Goal: Task Accomplishment & Management: Manage account settings

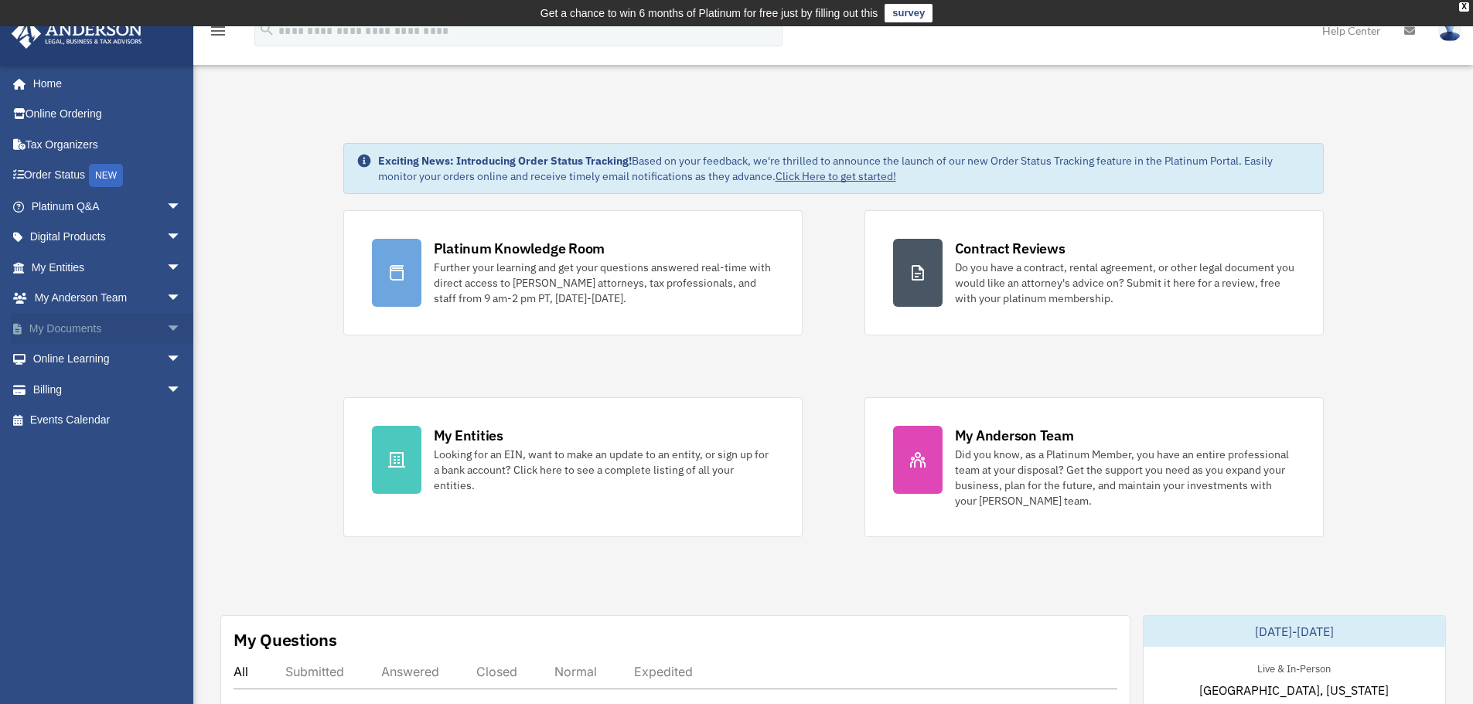
click at [166, 327] on span "arrow_drop_down" at bounding box center [181, 329] width 31 height 32
click at [77, 358] on link "Box" at bounding box center [113, 359] width 183 height 31
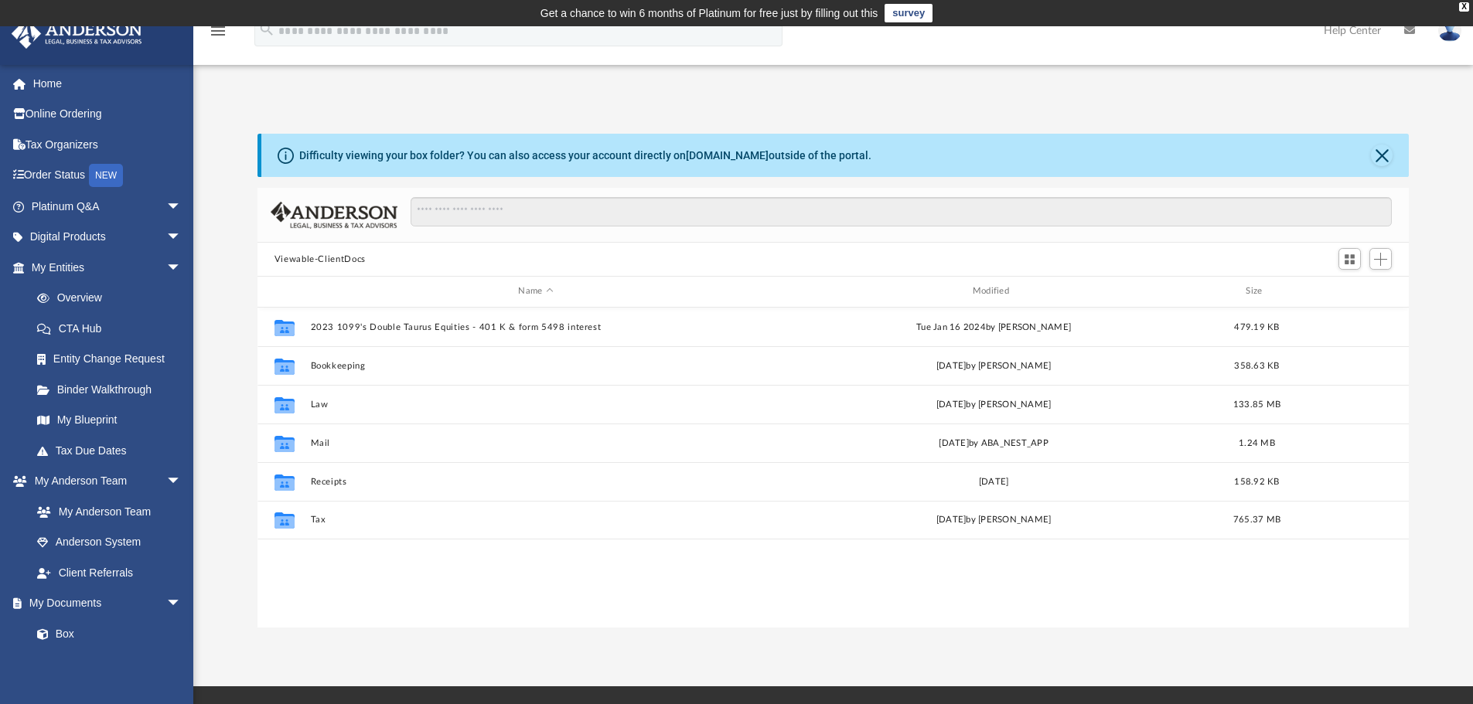
scroll to position [340, 1139]
click at [1445, 36] on img at bounding box center [1449, 30] width 23 height 22
click at [1144, 136] on link "Logout" at bounding box center [1217, 135] width 155 height 32
